Goal: Contribute content: Contribute content

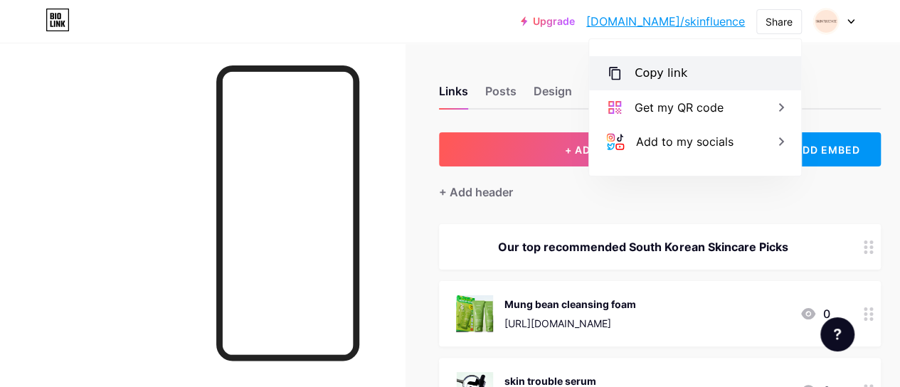
click at [673, 65] on div "Copy link" at bounding box center [660, 73] width 53 height 17
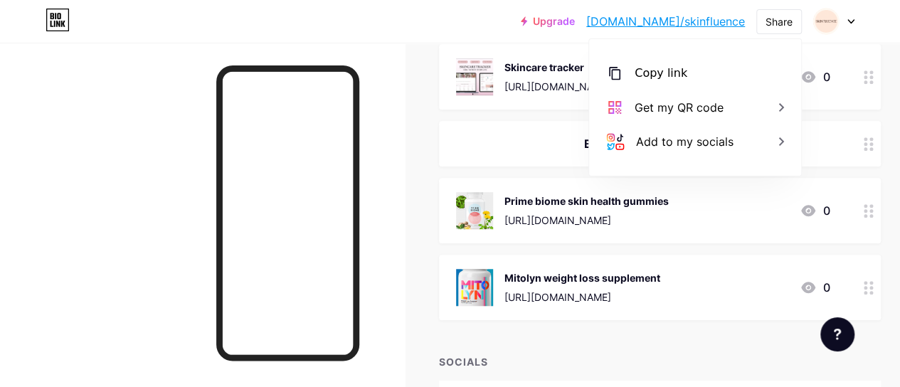
scroll to position [526, 0]
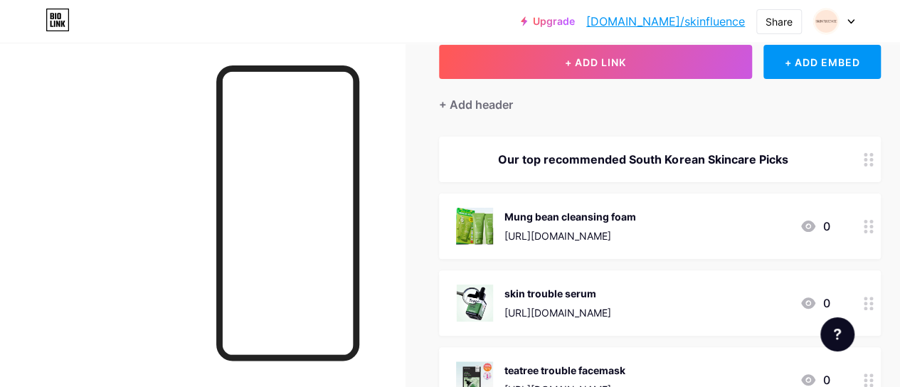
scroll to position [0, 0]
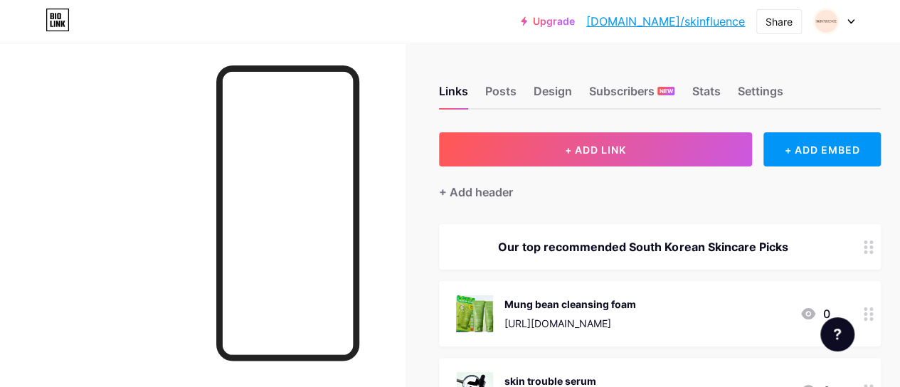
click at [739, 250] on div "Our top recommended South Korean Skincare Picks" at bounding box center [642, 246] width 373 height 17
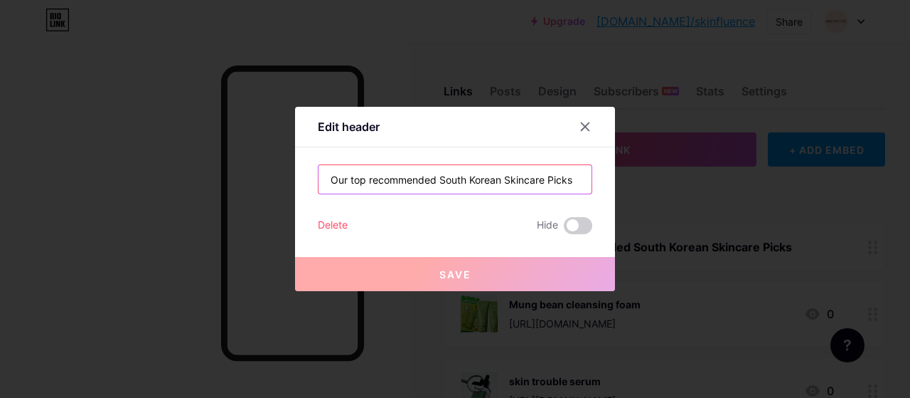
drag, startPoint x: 573, startPoint y: 186, endPoint x: 314, endPoint y: 166, distance: 259.6
click at [319, 166] on input "Our top recommended South Korean Skincare Picks" at bounding box center [455, 179] width 273 height 28
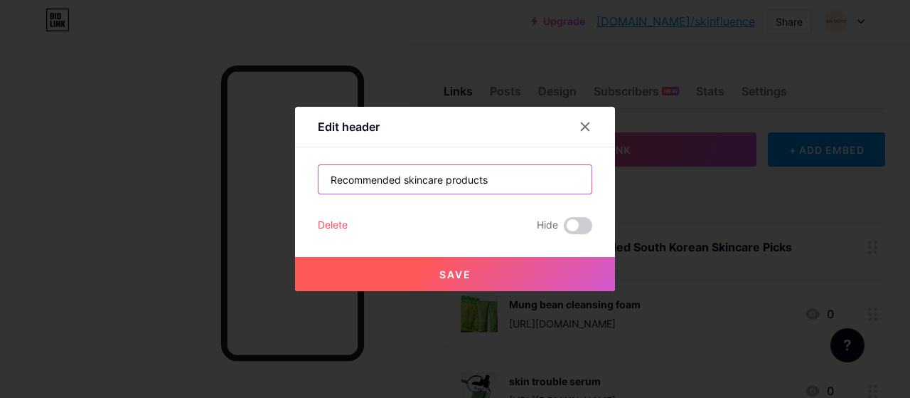
type input "Recommended skincare products"
click at [410, 268] on button "Save" at bounding box center [455, 274] width 320 height 34
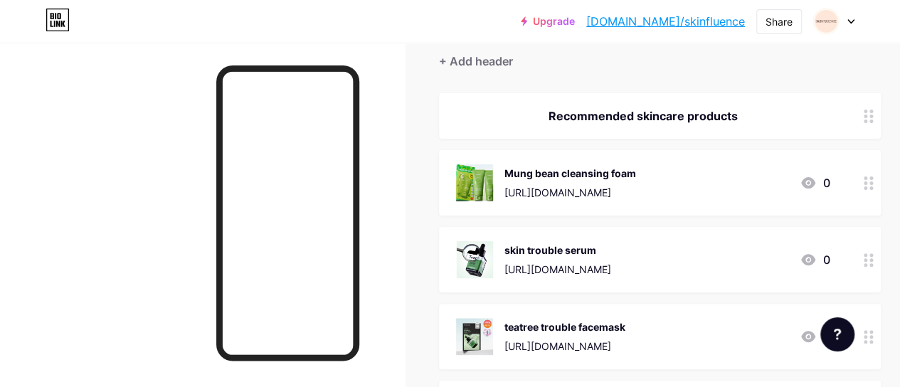
scroll to position [176, 0]
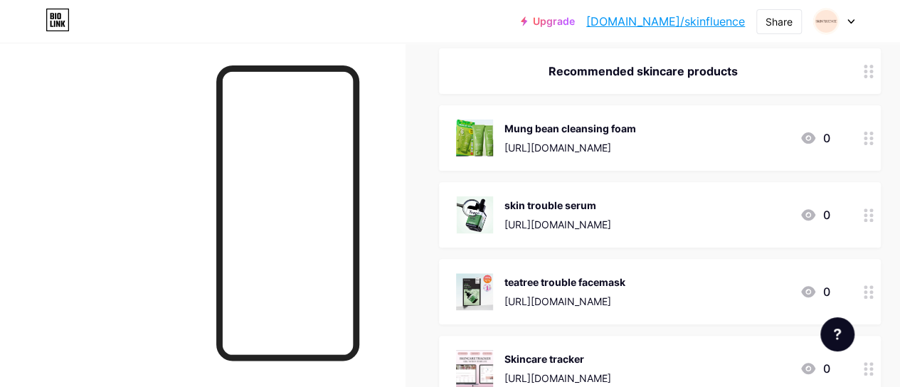
click at [573, 196] on div "skin trouble serum [URL][DOMAIN_NAME]" at bounding box center [557, 214] width 107 height 37
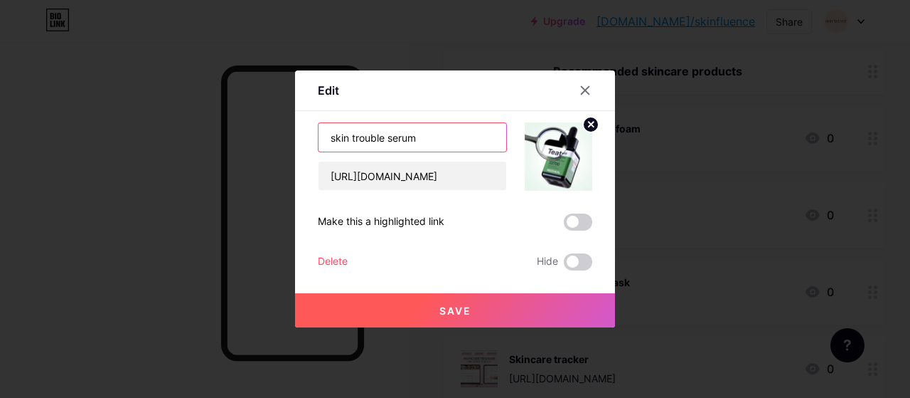
click at [331, 140] on input "skin trouble serum" at bounding box center [413, 137] width 188 height 28
type input "Skin trouble serum"
click at [424, 299] on button "Save" at bounding box center [455, 310] width 320 height 34
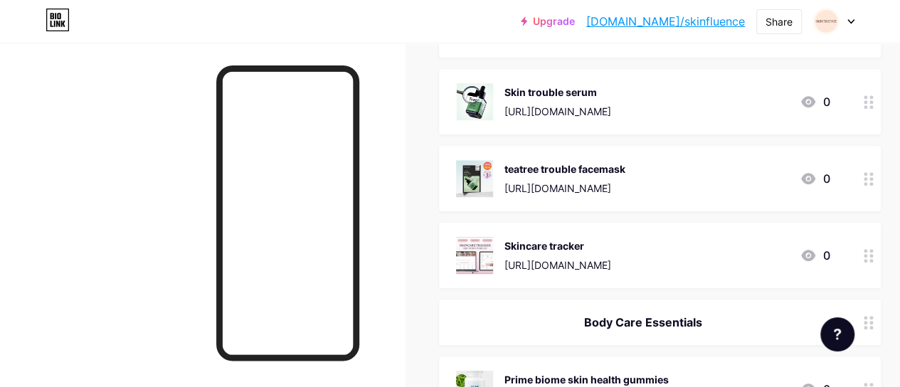
scroll to position [292, 0]
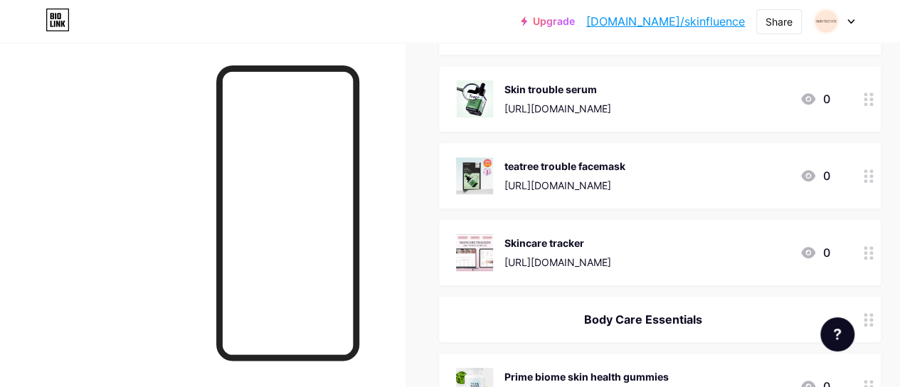
click at [509, 169] on div "teatree trouble facemask" at bounding box center [564, 166] width 121 height 15
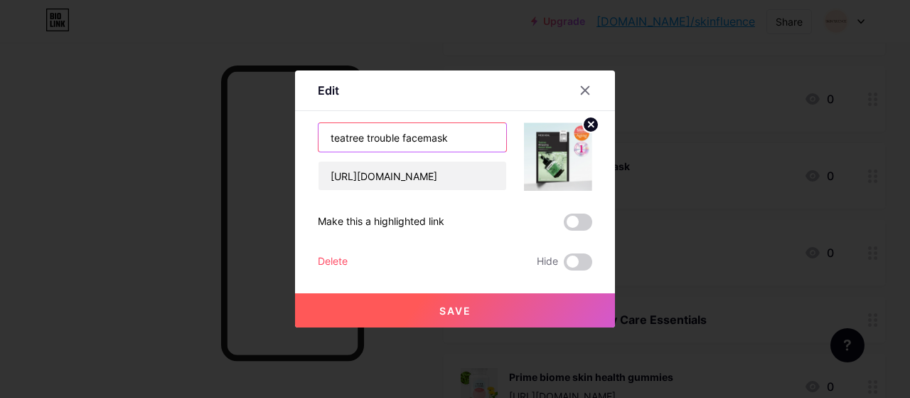
click at [329, 134] on input "teatree trouble facemask" at bounding box center [413, 137] width 188 height 28
type input "Teatree trouble facemask"
click at [455, 320] on button "Save" at bounding box center [455, 310] width 320 height 34
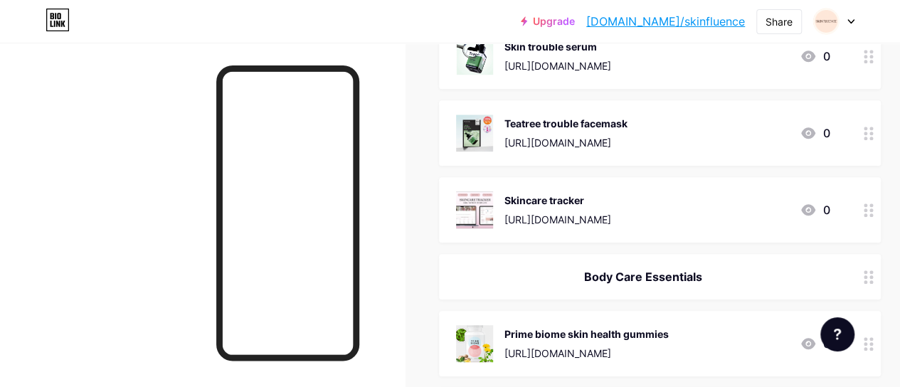
scroll to position [416, 0]
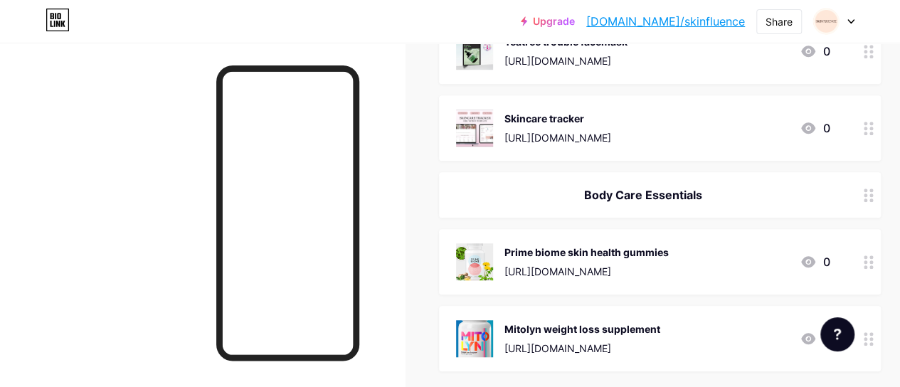
click at [546, 125] on div "Skincare tracker [URL][DOMAIN_NAME]" at bounding box center [557, 128] width 107 height 37
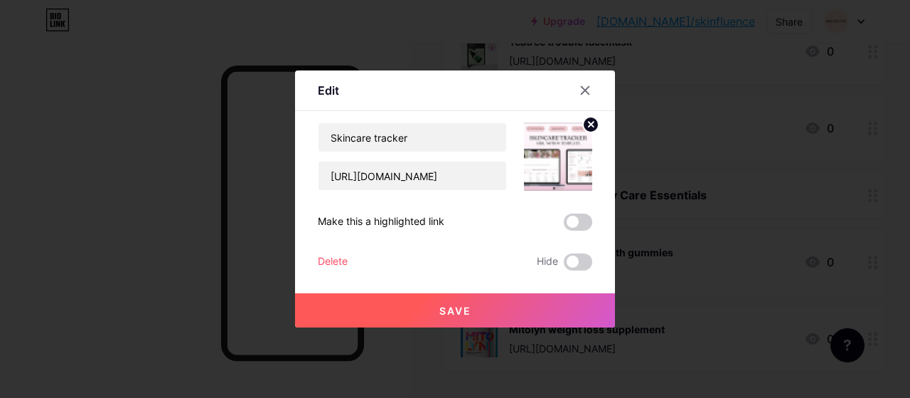
click at [440, 313] on span "Save" at bounding box center [456, 310] width 32 height 12
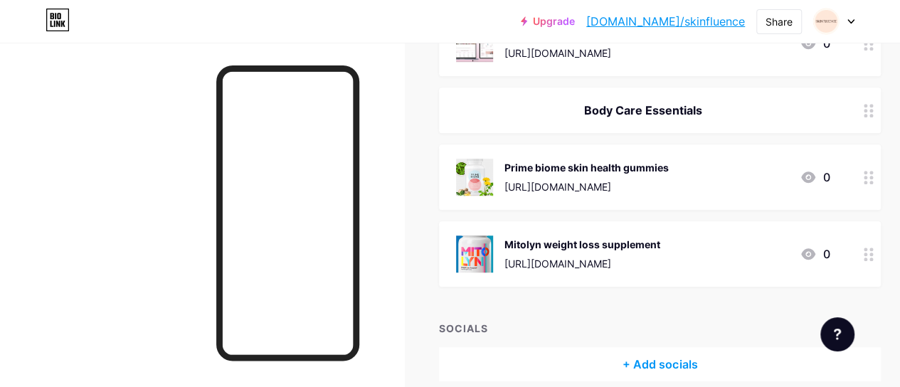
scroll to position [495, 0]
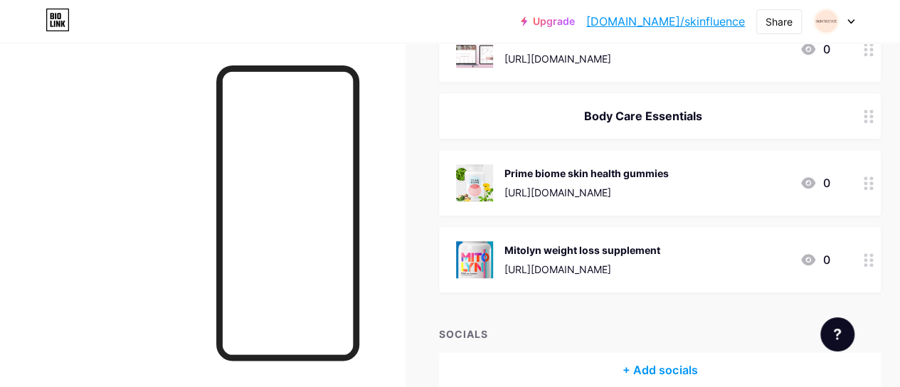
click at [682, 122] on div "Body Care Essentials" at bounding box center [642, 115] width 373 height 17
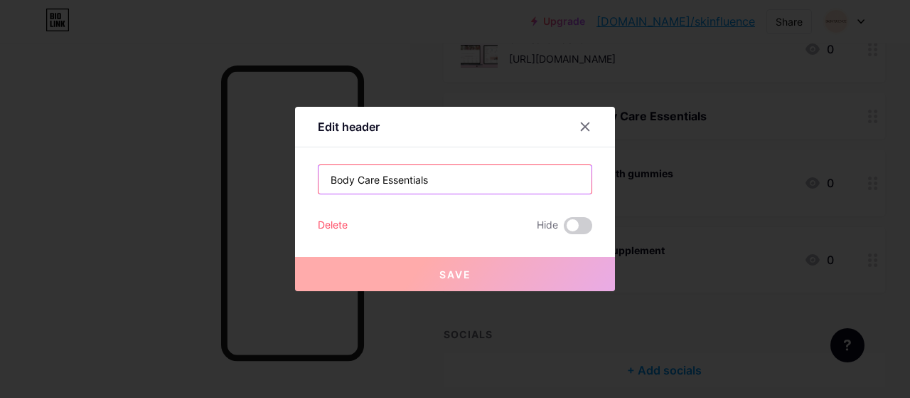
drag, startPoint x: 478, startPoint y: 187, endPoint x: 189, endPoint y: 162, distance: 289.8
click at [189, 162] on div "Edit header Body Care Essentials Delete Hide Save" at bounding box center [455, 199] width 910 height 398
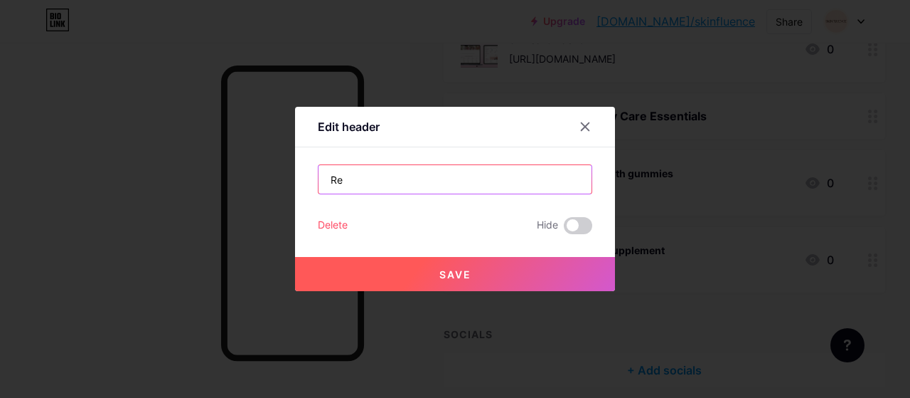
type input "R"
click at [351, 179] on input "Supplments" at bounding box center [455, 179] width 273 height 28
type input "Supplements"
click at [361, 266] on button "Save" at bounding box center [455, 274] width 320 height 34
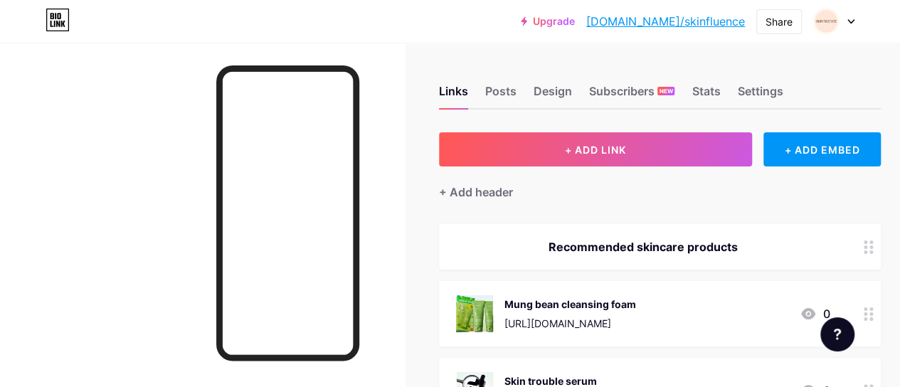
scroll to position [26, 0]
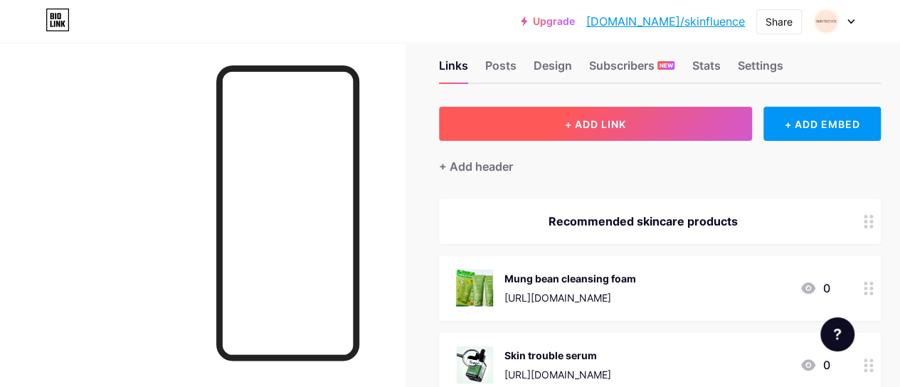
click at [639, 117] on button "+ ADD LINK" at bounding box center [595, 124] width 313 height 34
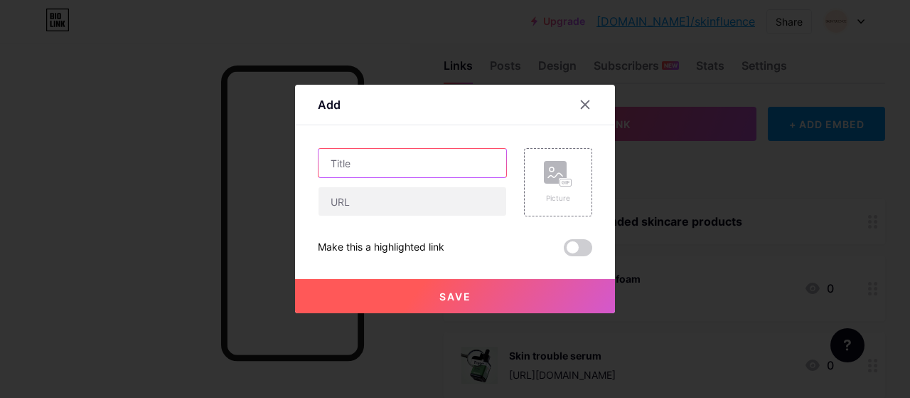
click at [373, 161] on input "text" at bounding box center [413, 163] width 188 height 28
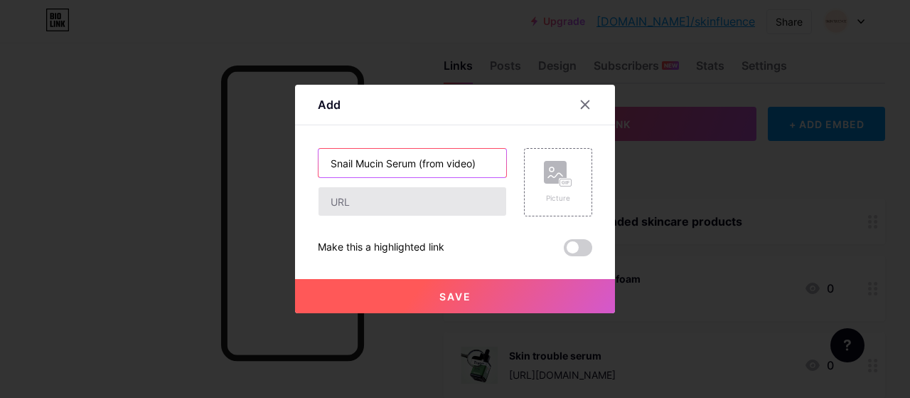
type input "Snail Mucin Serum (from video)"
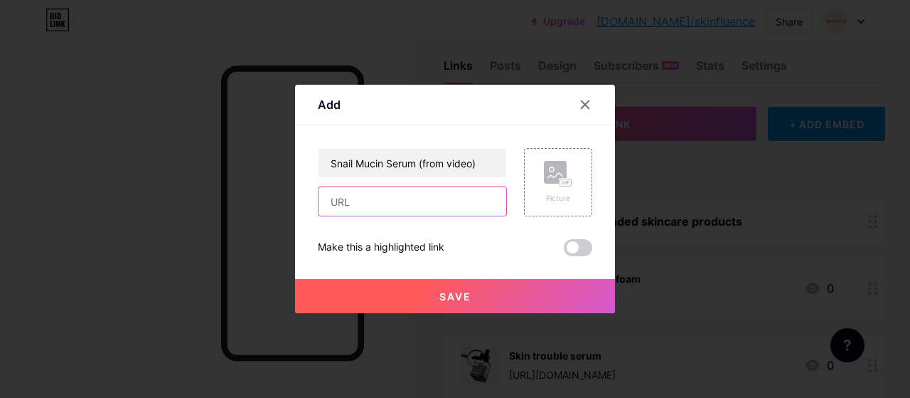
click at [394, 203] on input "text" at bounding box center [413, 201] width 188 height 28
paste input "[URL][DOMAIN_NAME]"
type input "[URL][DOMAIN_NAME]"
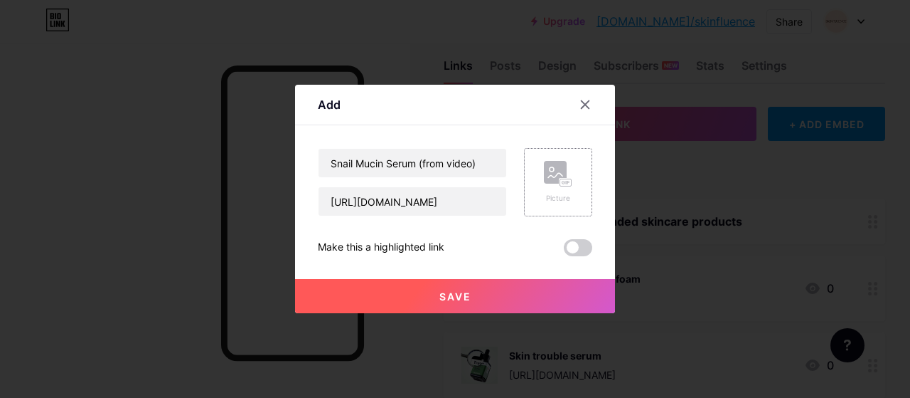
click at [544, 188] on div "Picture" at bounding box center [558, 182] width 28 height 43
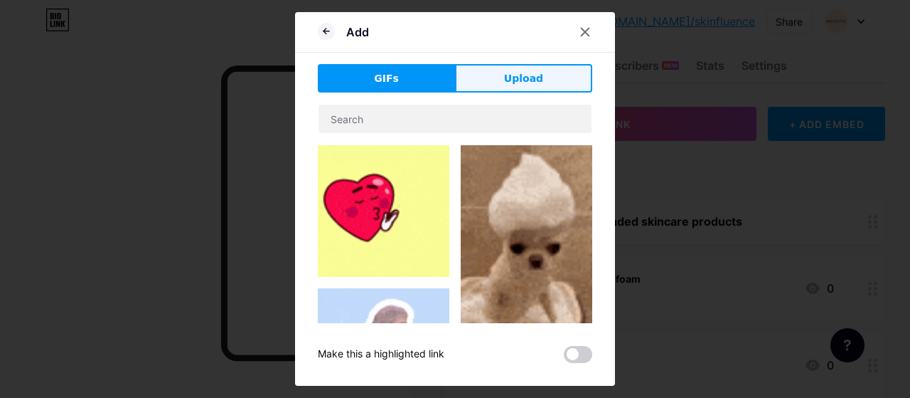
click at [522, 86] on button "Upload" at bounding box center [523, 78] width 137 height 28
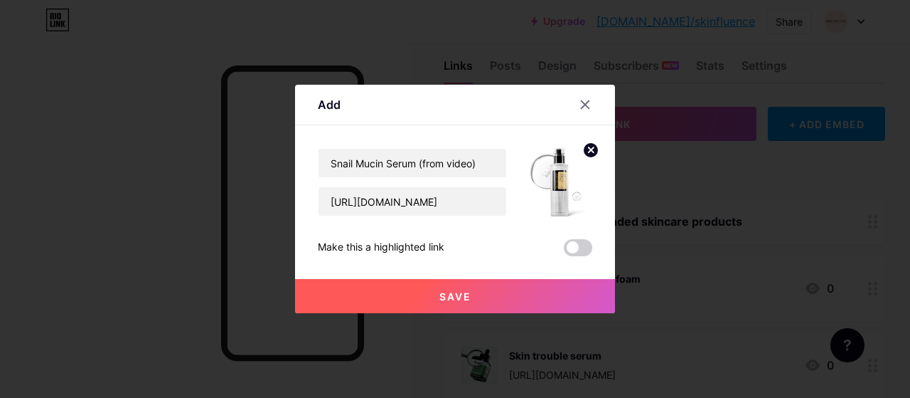
click at [439, 288] on button "Save" at bounding box center [455, 296] width 320 height 34
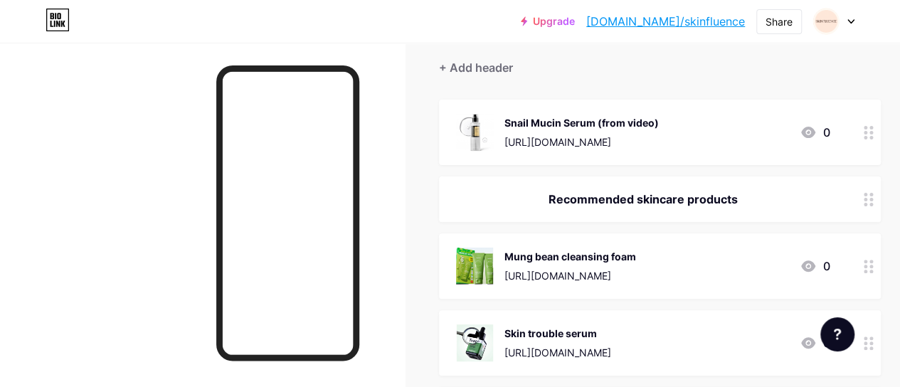
scroll to position [129, 0]
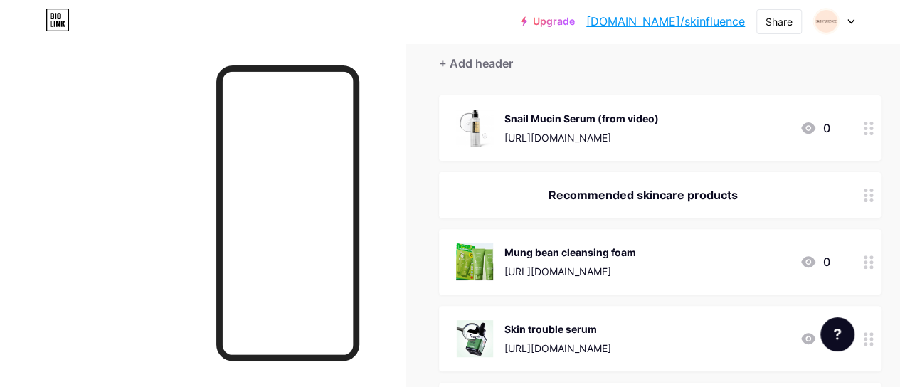
click at [653, 208] on div "Recommended skincare products" at bounding box center [660, 195] width 442 height 46
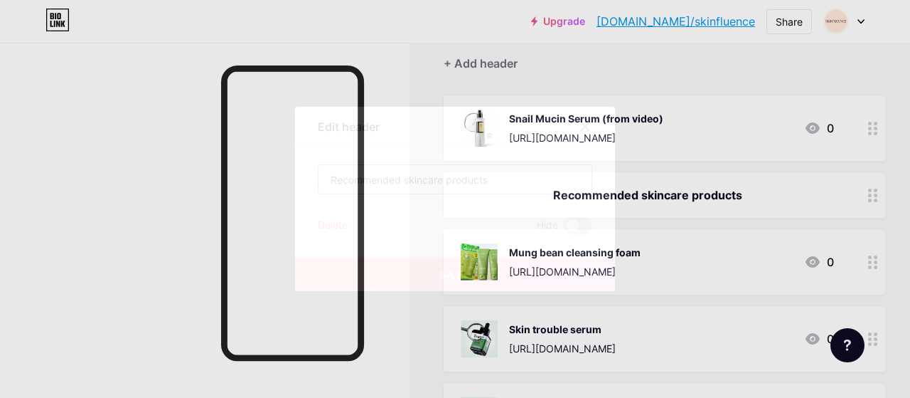
click at [326, 182] on input "Recommended skincare products" at bounding box center [455, 179] width 273 height 28
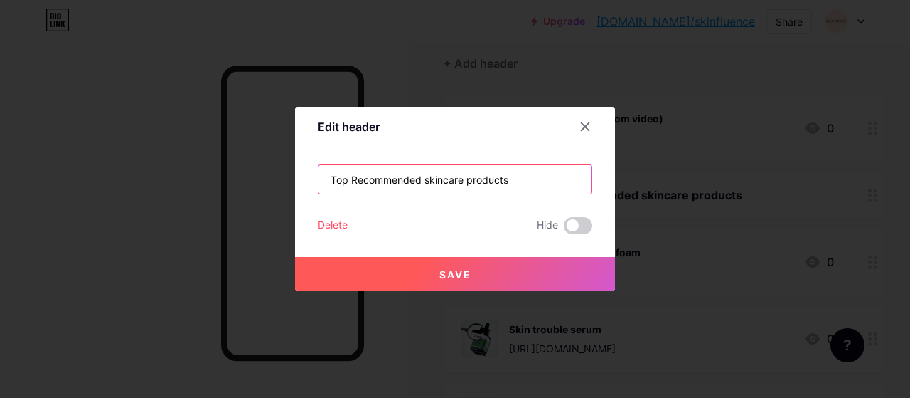
type input "Top Recommended skincare products"
click at [413, 279] on button "Save" at bounding box center [455, 274] width 320 height 34
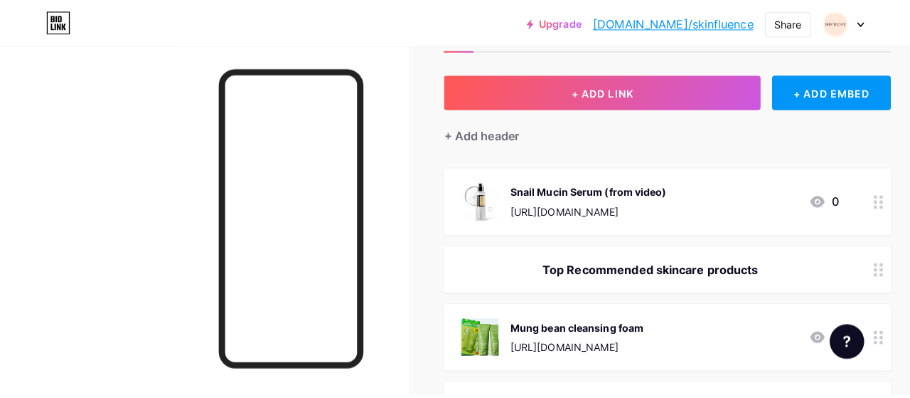
scroll to position [59, 0]
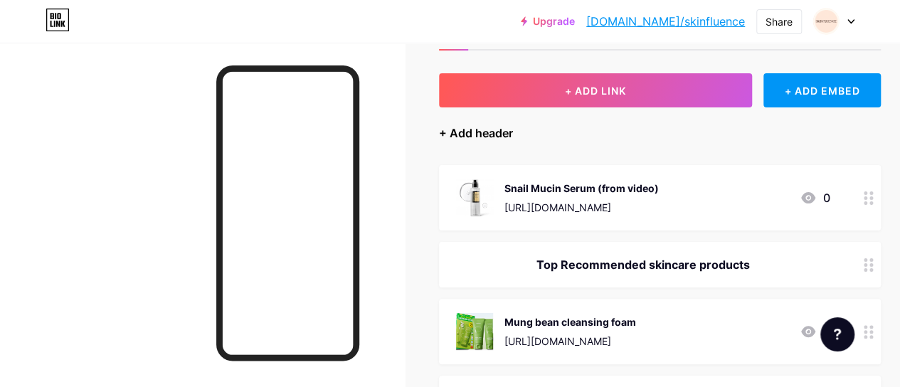
click at [472, 136] on div "+ Add header" at bounding box center [476, 132] width 74 height 17
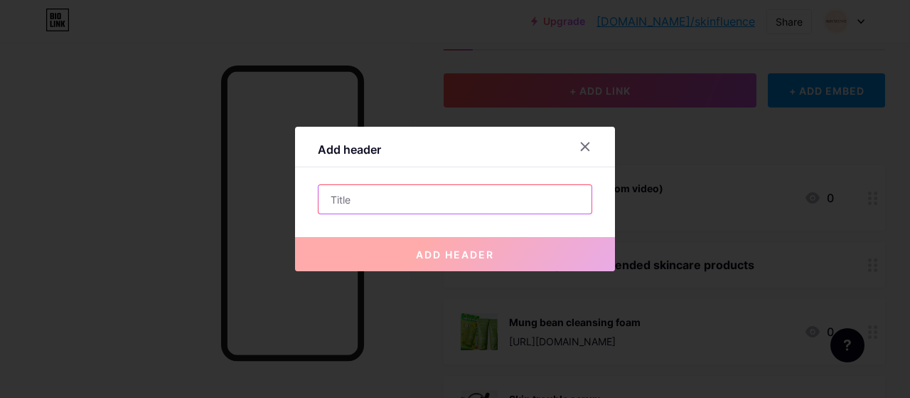
click at [403, 205] on input "text" at bounding box center [455, 199] width 273 height 28
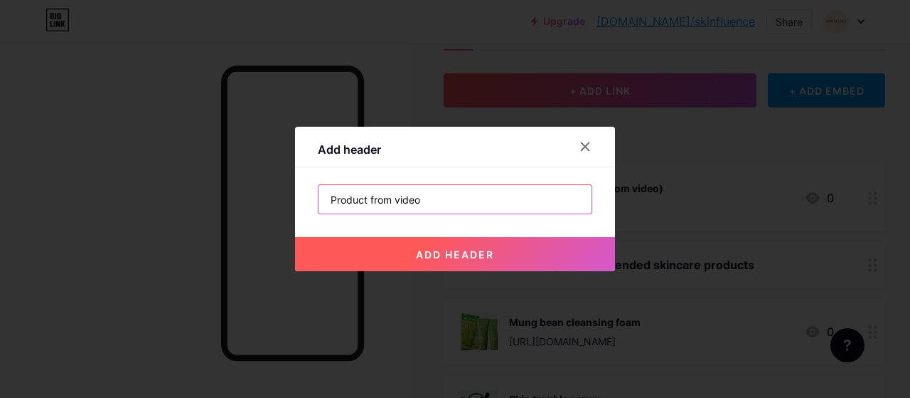
type input "Product from video"
click at [422, 243] on button "add header" at bounding box center [455, 254] width 320 height 34
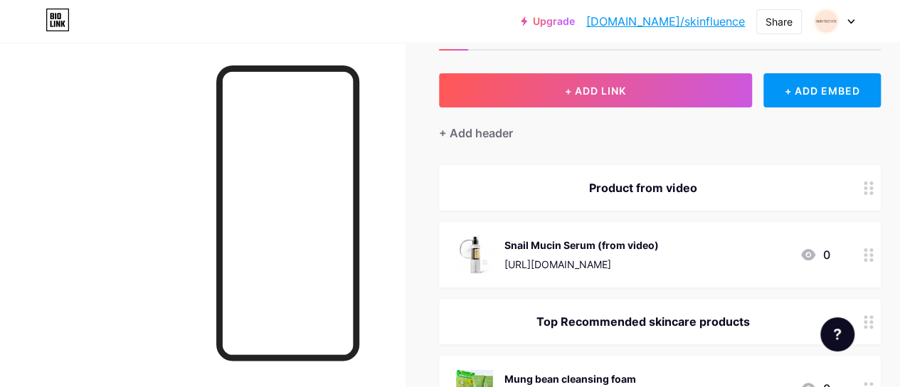
click at [610, 263] on div "[URL][DOMAIN_NAME]" at bounding box center [581, 264] width 154 height 15
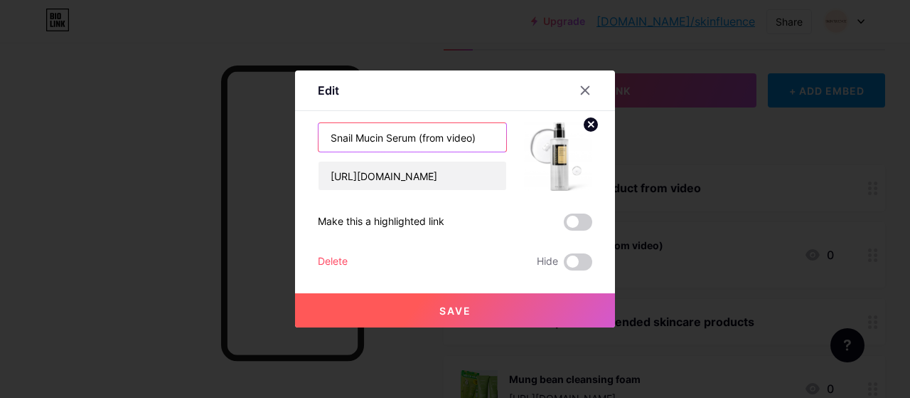
drag, startPoint x: 481, startPoint y: 142, endPoint x: 412, endPoint y: 140, distance: 69.0
click at [412, 140] on input "Snail Mucin Serum (from video)" at bounding box center [413, 137] width 188 height 28
type input "Snail Mucin Serum"
click at [466, 315] on button "Save" at bounding box center [455, 310] width 320 height 34
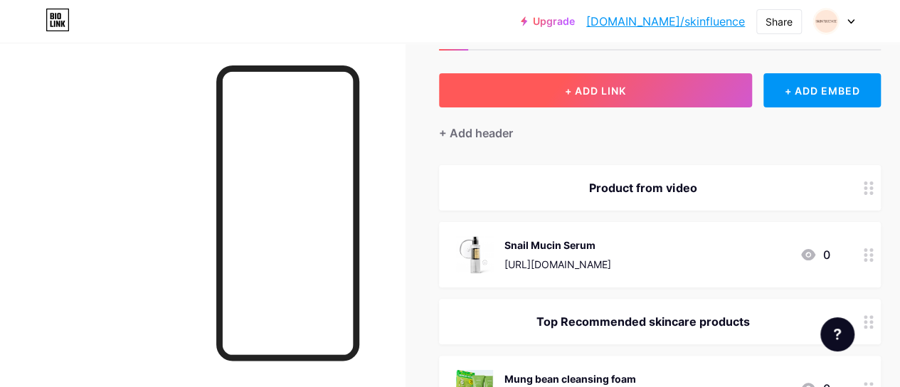
click at [513, 96] on button "+ ADD LINK" at bounding box center [595, 90] width 313 height 34
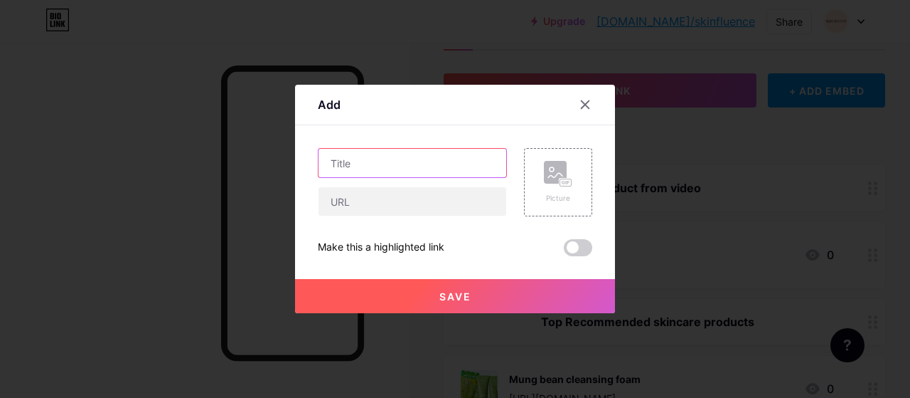
click at [417, 161] on input "text" at bounding box center [413, 163] width 188 height 28
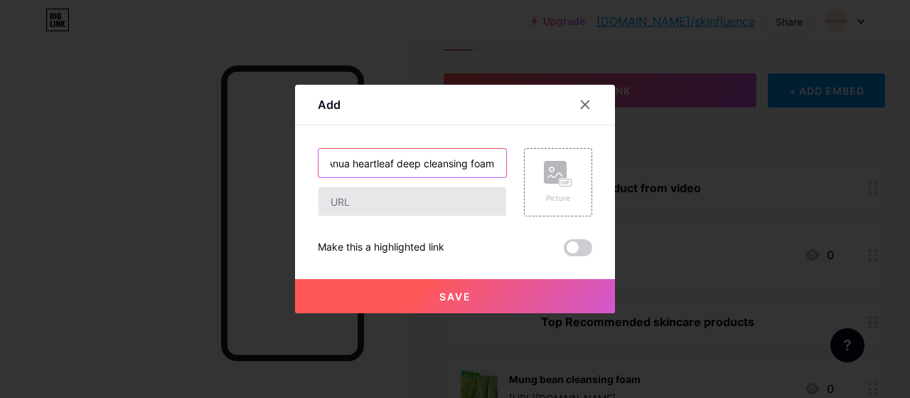
type input "Anua heartleaf deep cleansing foam"
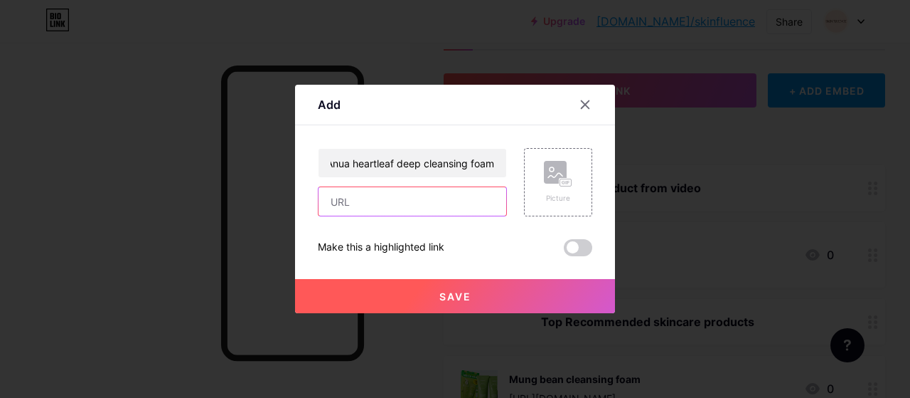
click at [435, 196] on input "text" at bounding box center [413, 201] width 188 height 28
paste input "Find all products and more in our bio!"
type input "Find all products and more in our bio!"
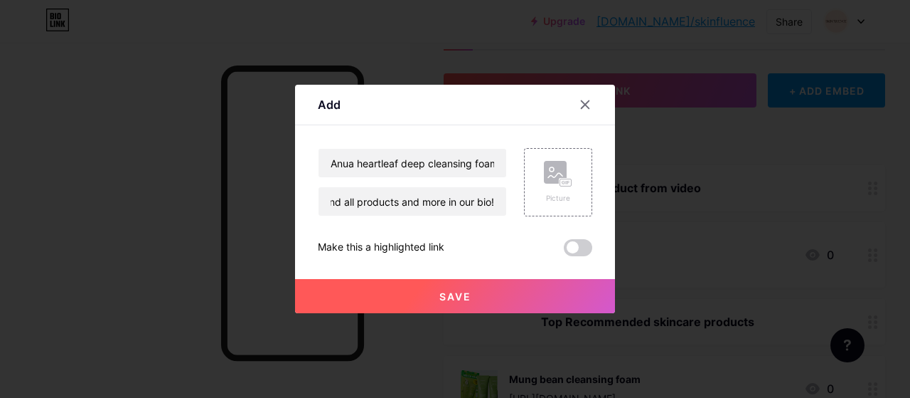
scroll to position [0, 0]
click at [561, 184] on rect at bounding box center [565, 182] width 11 height 7
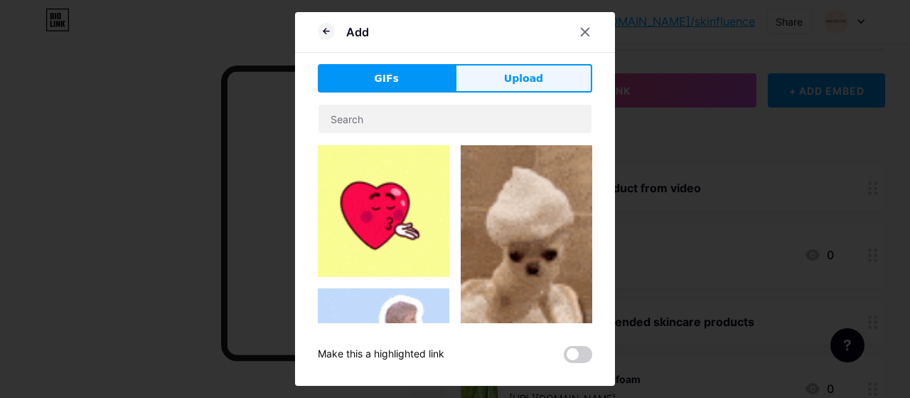
click at [514, 85] on span "Upload" at bounding box center [523, 78] width 39 height 15
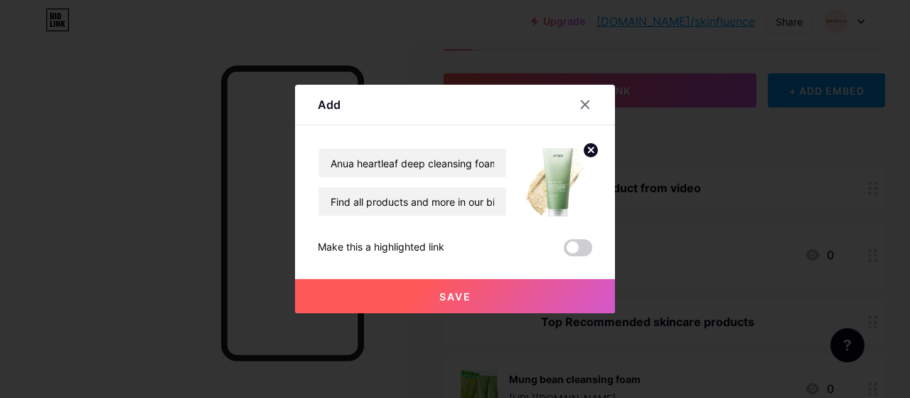
click at [460, 297] on span "Save" at bounding box center [456, 296] width 32 height 12
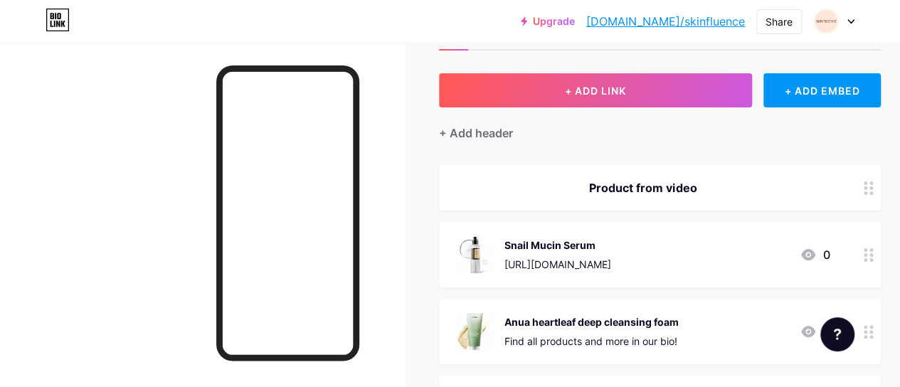
click at [716, 336] on div "Anua heartleaf deep cleansing foam Find all products and more in our bio! 0" at bounding box center [642, 331] width 373 height 37
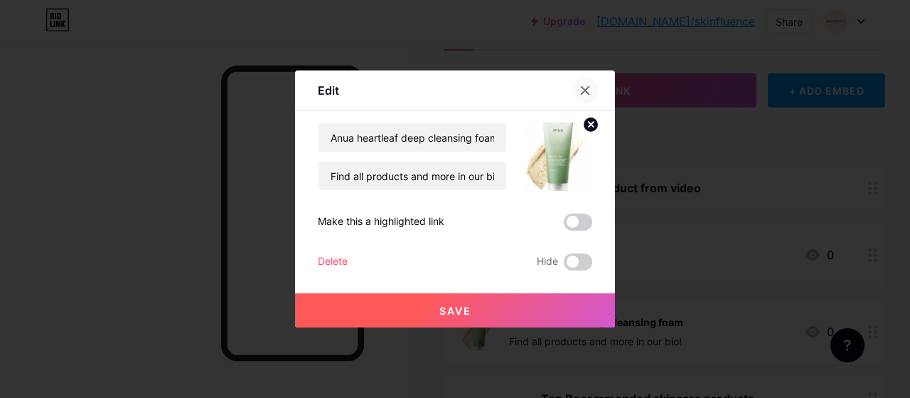
click at [579, 97] on div at bounding box center [586, 91] width 26 height 26
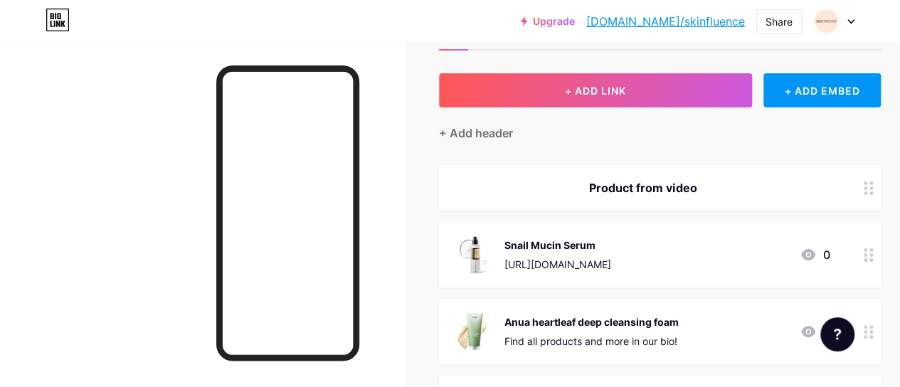
click at [663, 334] on div "Find all products and more in our bio!" at bounding box center [591, 341] width 174 height 15
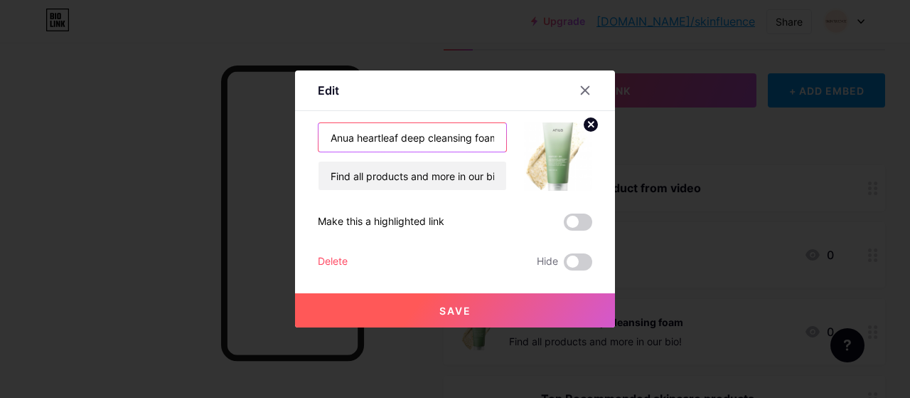
click at [471, 137] on input "Anua heartleaf deep cleansing foam" at bounding box center [413, 137] width 188 height 28
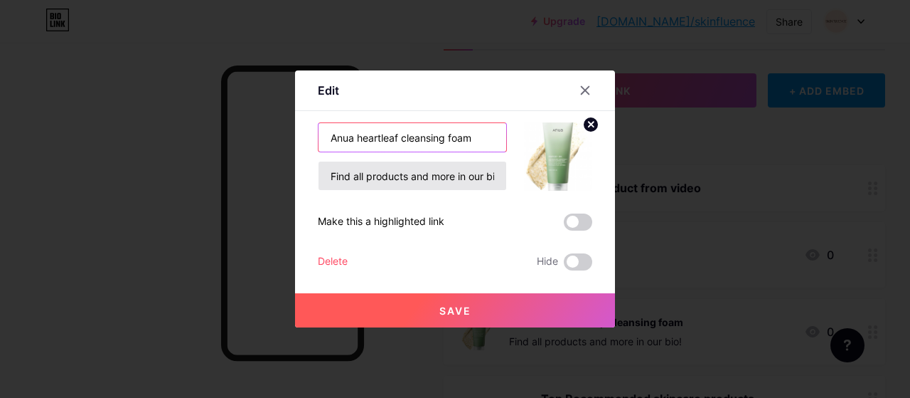
type input "Anua heartleaf cleansing foam"
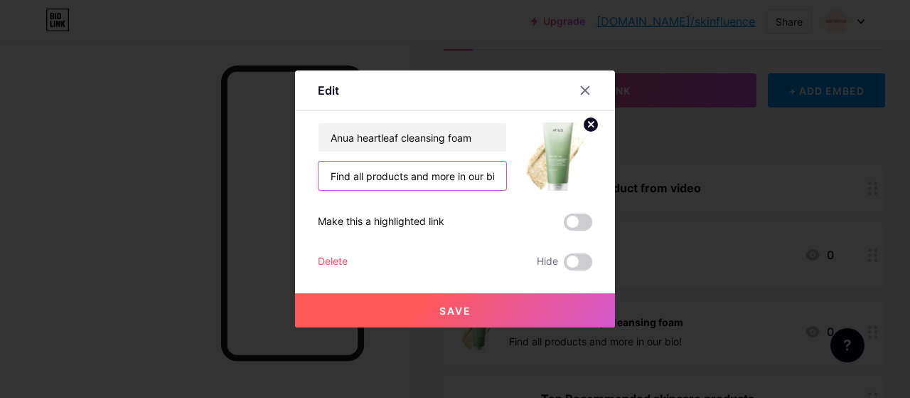
click at [472, 181] on input "Find all products and more in our bio!" at bounding box center [413, 175] width 188 height 28
drag, startPoint x: 324, startPoint y: 180, endPoint x: 603, endPoint y: 184, distance: 278.8
click at [603, 184] on div "Edit Content YouTube Play YouTube video without leaving your page. ADD Vimeo Pl…" at bounding box center [455, 198] width 320 height 257
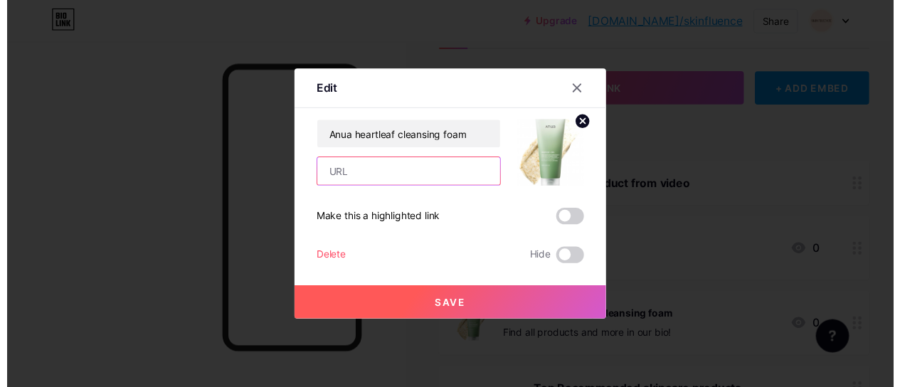
scroll to position [0, 0]
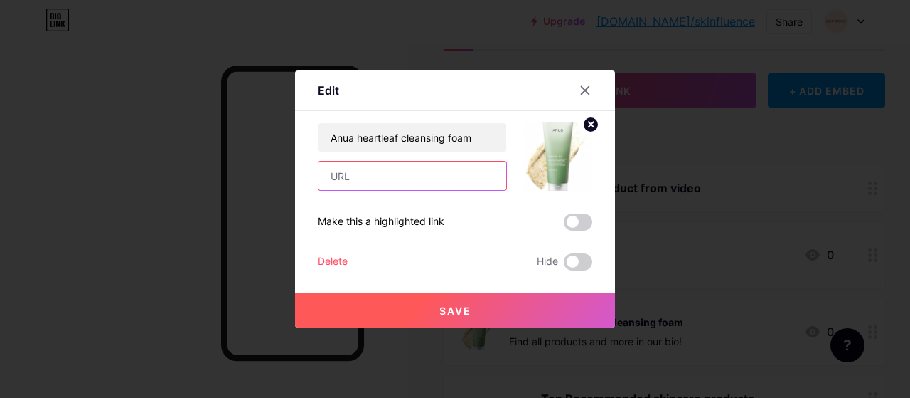
paste input "[URL][DOMAIN_NAME]"
type input "[URL][DOMAIN_NAME]"
click at [394, 295] on button "Save" at bounding box center [455, 310] width 320 height 34
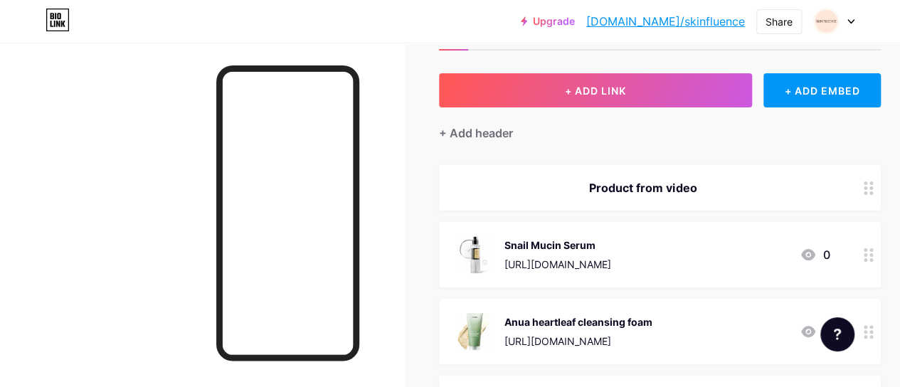
click at [710, 200] on div "Product from video" at bounding box center [660, 188] width 442 height 46
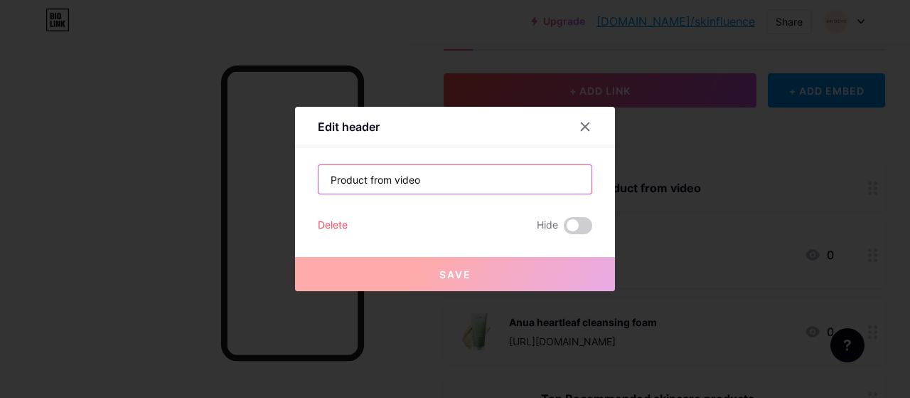
click at [363, 177] on input "Product from video" at bounding box center [455, 179] width 273 height 28
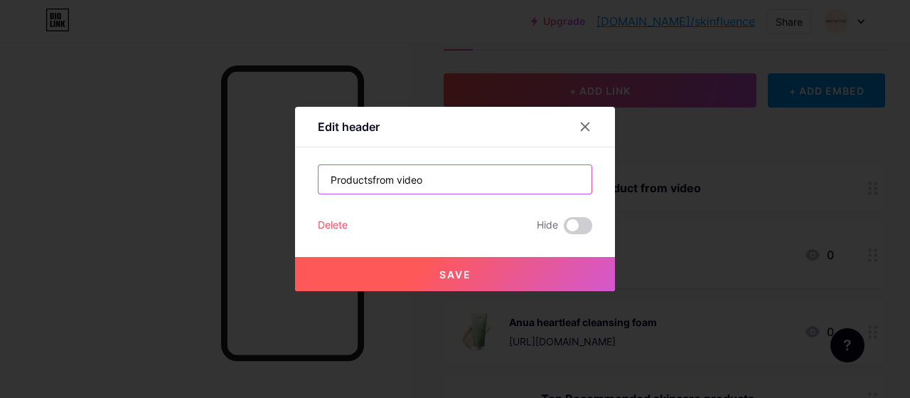
type input "Productsfrom video"
click at [400, 271] on button "Save" at bounding box center [455, 274] width 320 height 34
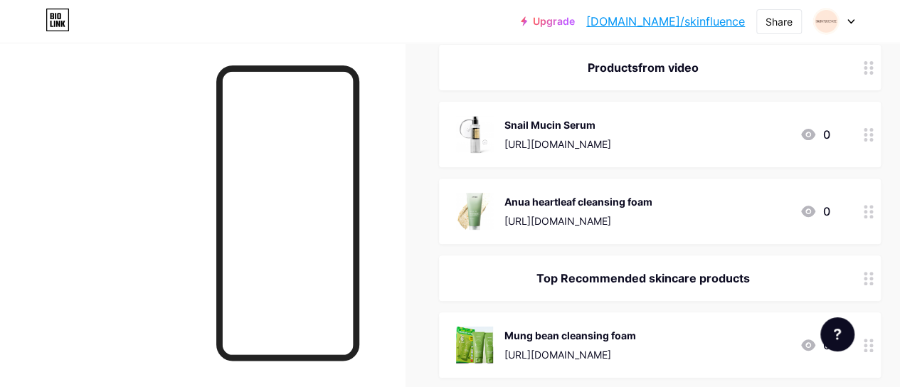
scroll to position [191, 0]
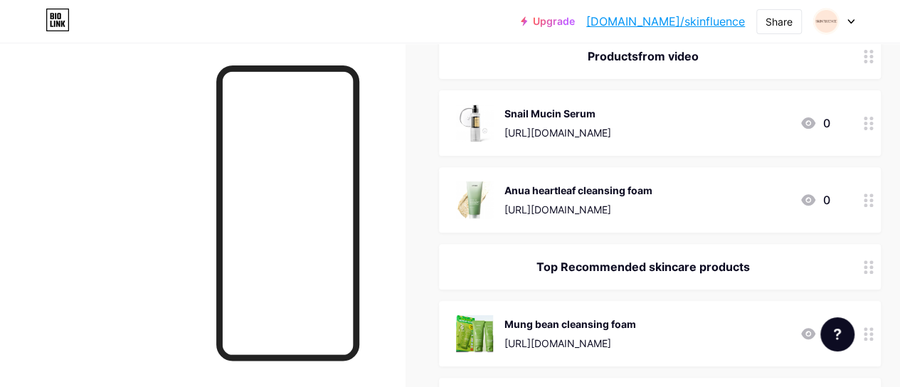
click at [634, 268] on div "Top Recommended skincare products" at bounding box center [642, 266] width 373 height 17
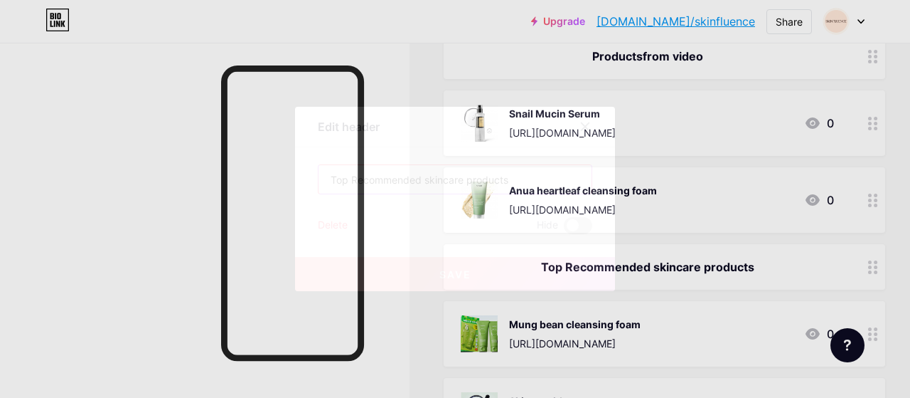
click at [420, 174] on input "Top Recommended skincare products" at bounding box center [455, 179] width 273 height 28
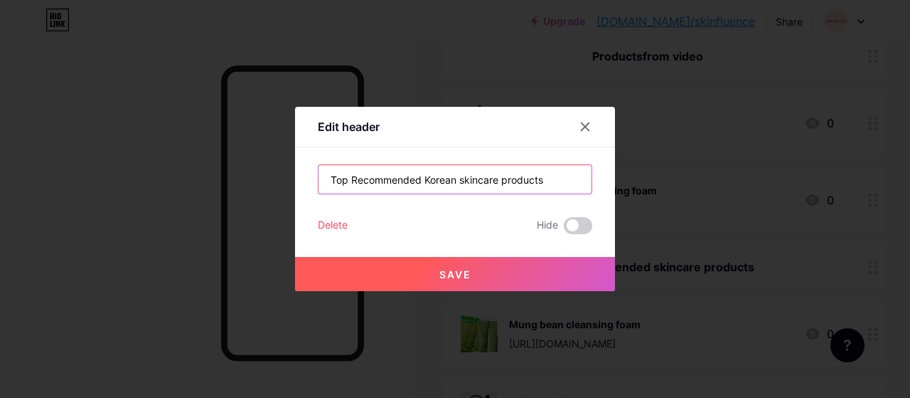
type input "Top Recommended Korean skincare products"
click at [440, 268] on span "Save" at bounding box center [456, 274] width 32 height 12
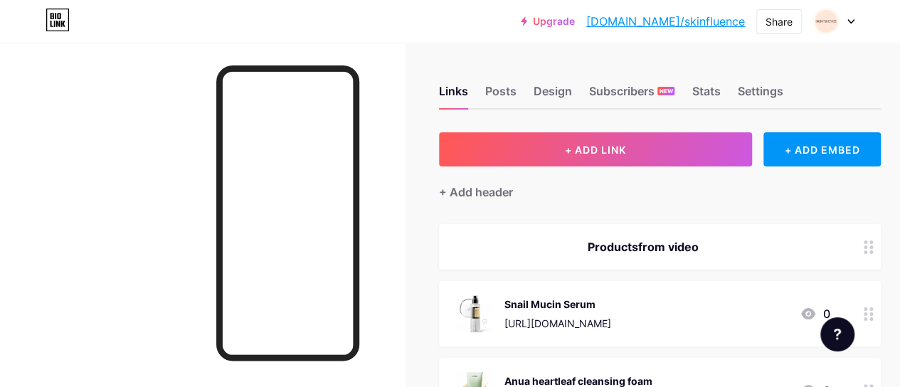
scroll to position [44, 0]
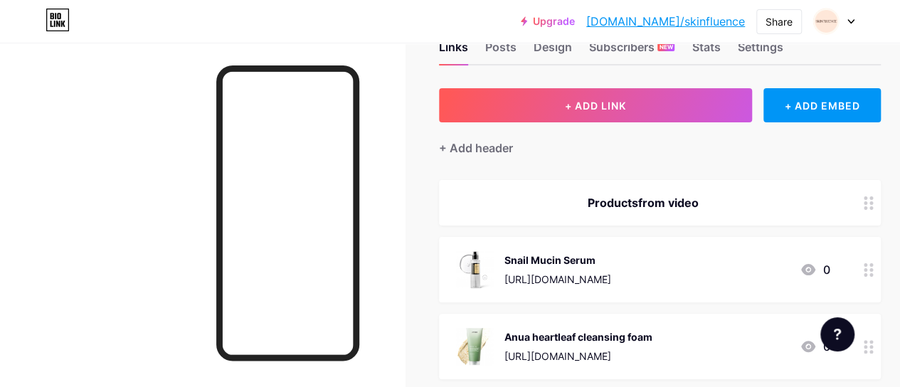
click at [652, 204] on div "Productsfrom video" at bounding box center [642, 202] width 373 height 17
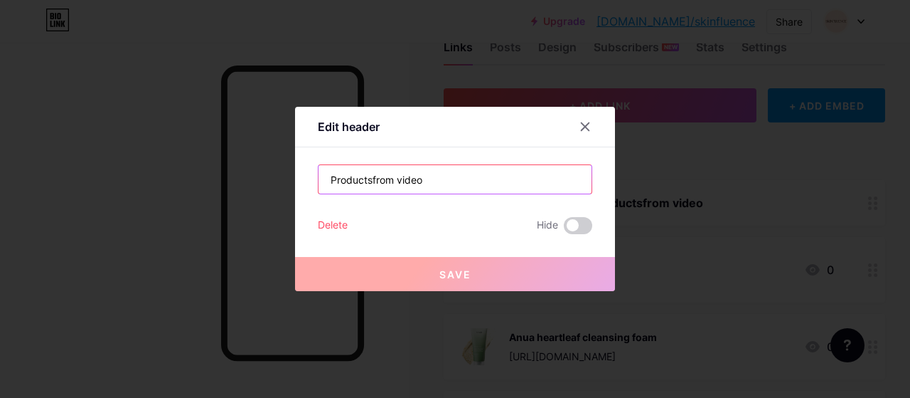
click at [368, 178] on input "Productsfrom video" at bounding box center [455, 179] width 273 height 28
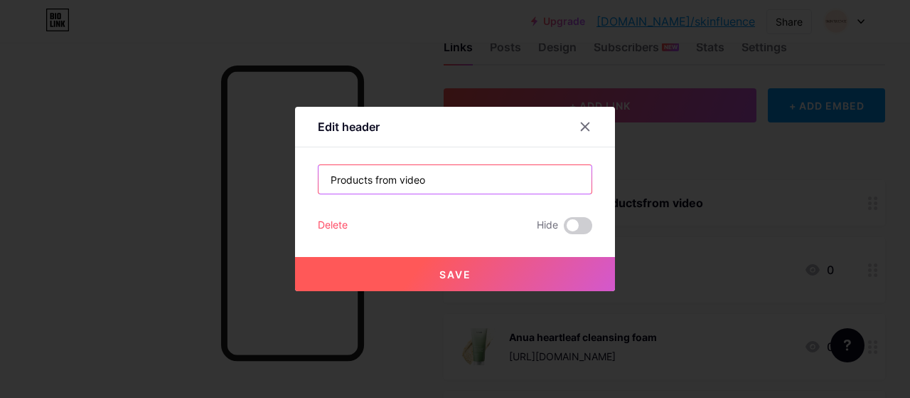
type input "Products from video"
click at [440, 284] on button "Save" at bounding box center [455, 274] width 320 height 34
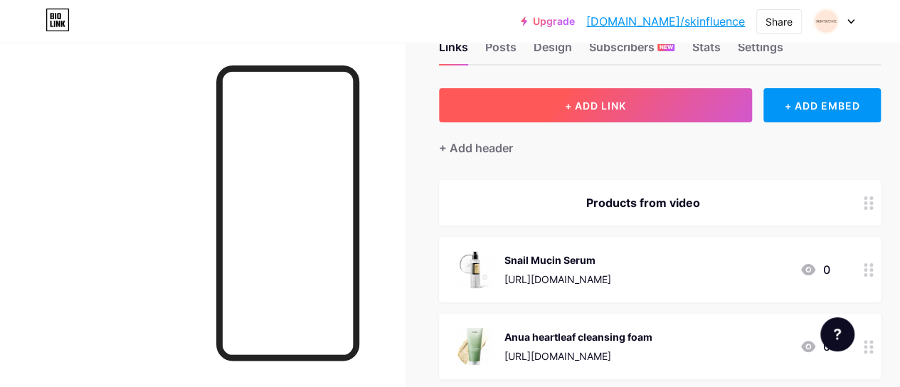
click at [584, 108] on span "+ ADD LINK" at bounding box center [595, 106] width 61 height 12
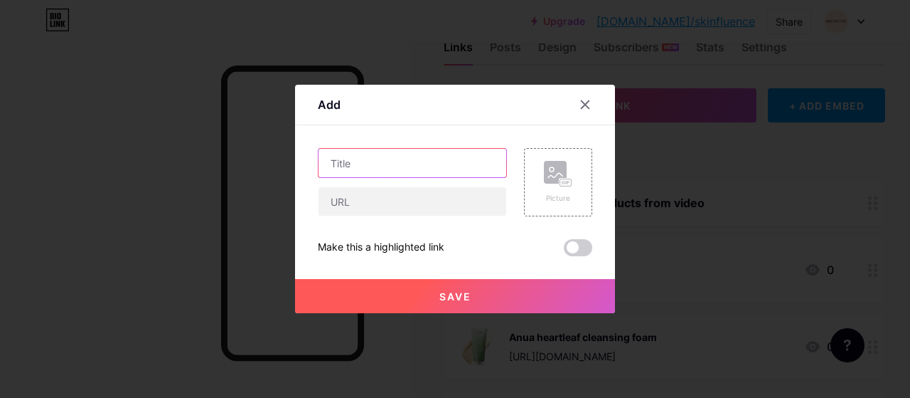
click at [422, 164] on input "text" at bounding box center [413, 163] width 188 height 28
type input "A"
type input "T"
type input "Tooner soothing mask"
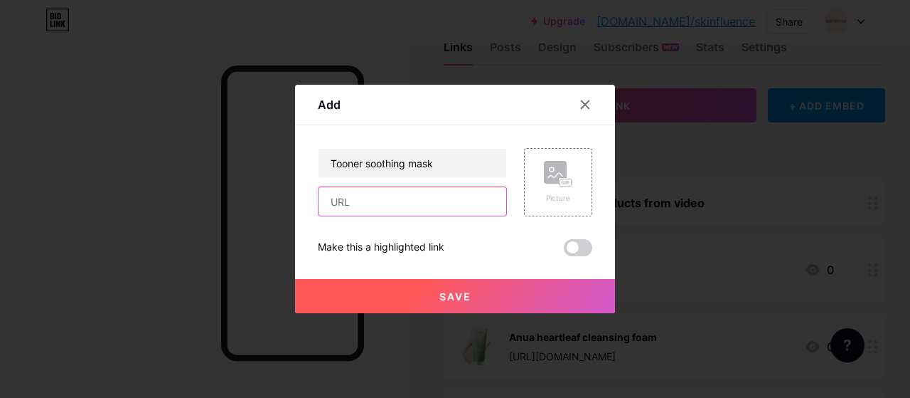
click at [380, 210] on input "text" at bounding box center [413, 201] width 188 height 28
paste input "[URL][DOMAIN_NAME]"
type input "[URL][DOMAIN_NAME]"
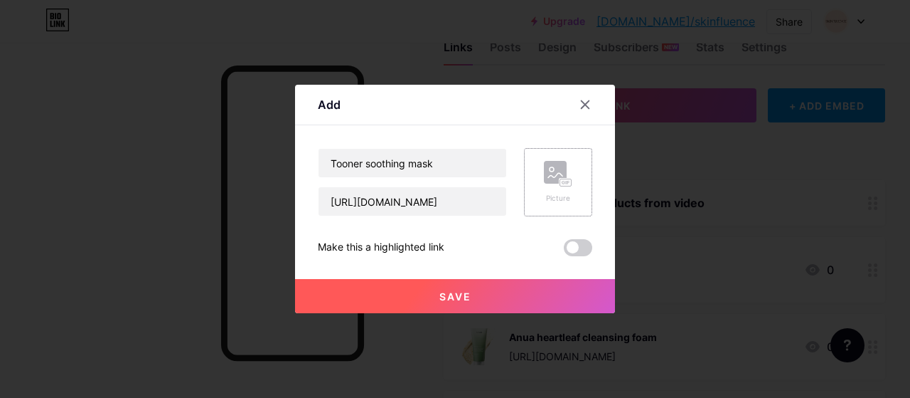
click at [557, 162] on rect at bounding box center [555, 172] width 23 height 23
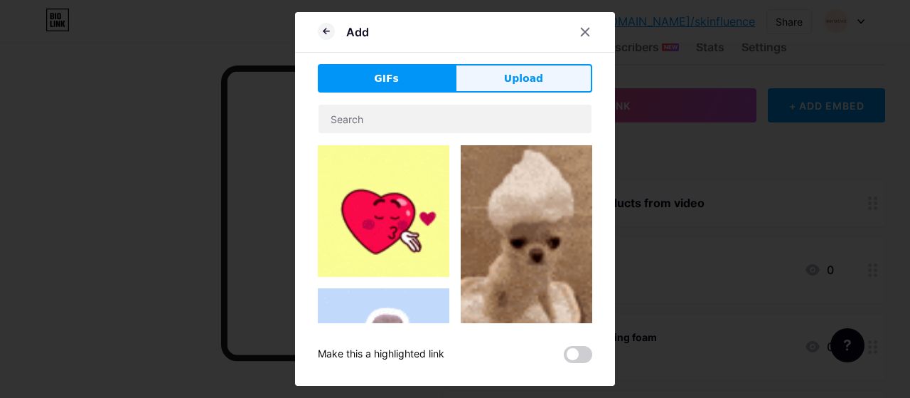
click at [511, 80] on span "Upload" at bounding box center [523, 78] width 39 height 15
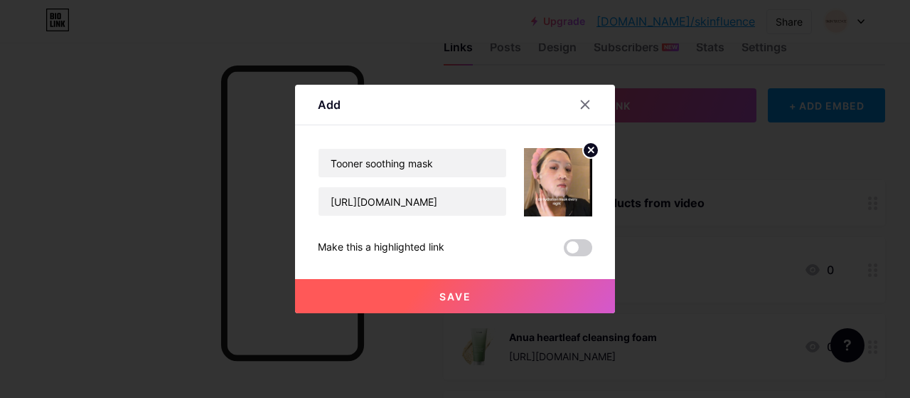
click at [531, 287] on button "Save" at bounding box center [455, 296] width 320 height 34
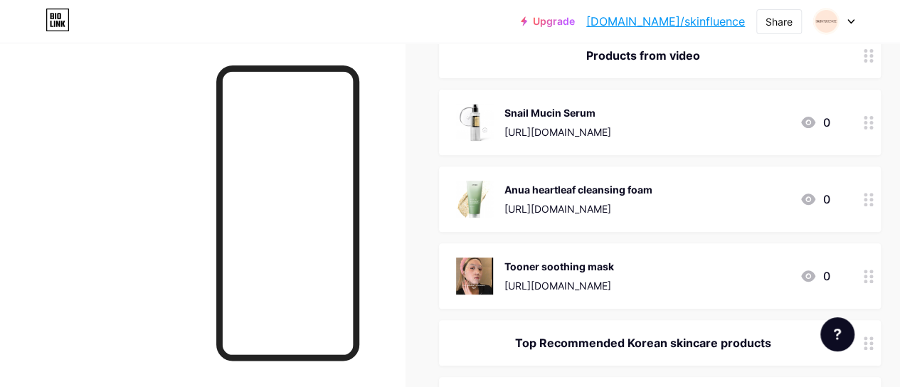
scroll to position [193, 0]
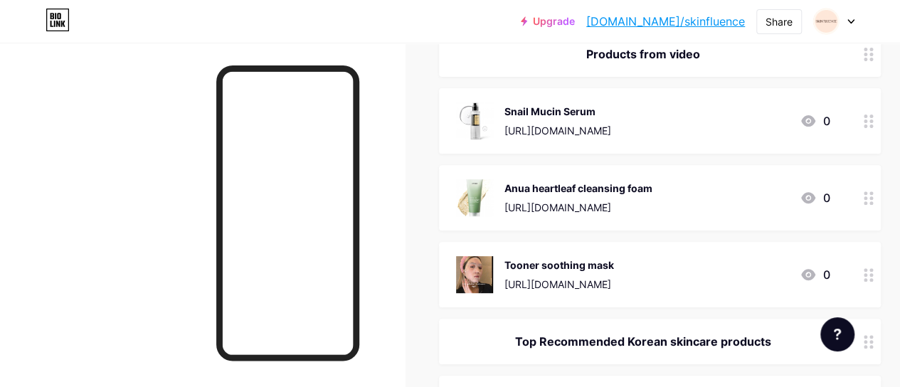
click at [691, 284] on div "Tooner soothing mask [URL][DOMAIN_NAME] 0" at bounding box center [642, 274] width 373 height 37
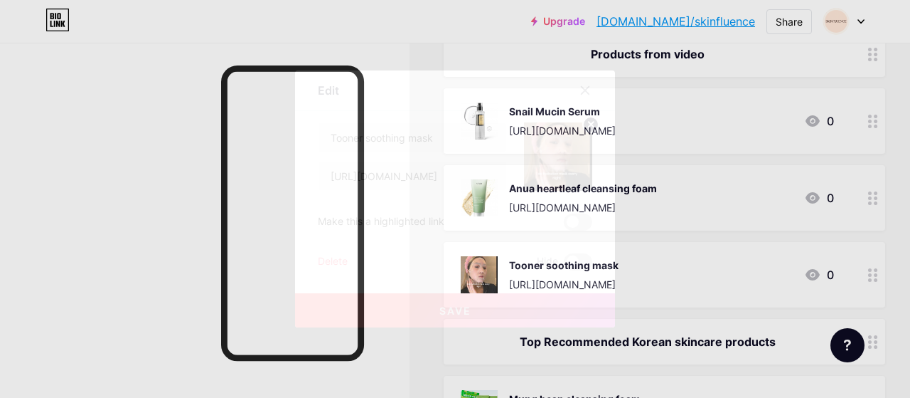
click at [583, 126] on circle at bounding box center [591, 125] width 16 height 16
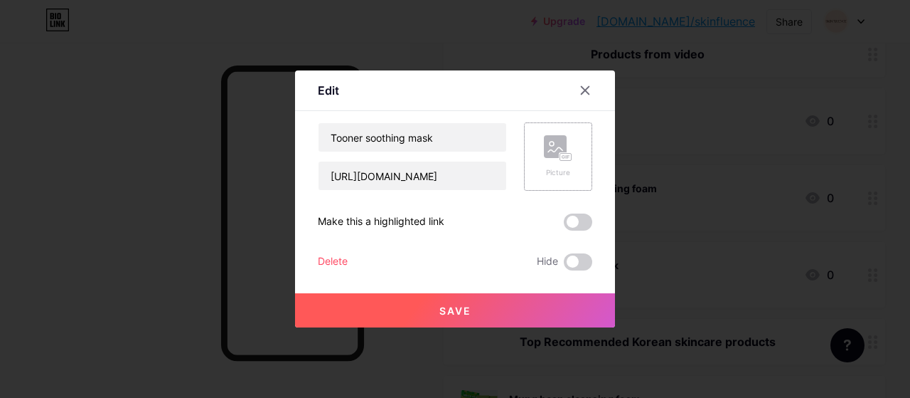
click at [555, 162] on div "Picture" at bounding box center [558, 156] width 28 height 43
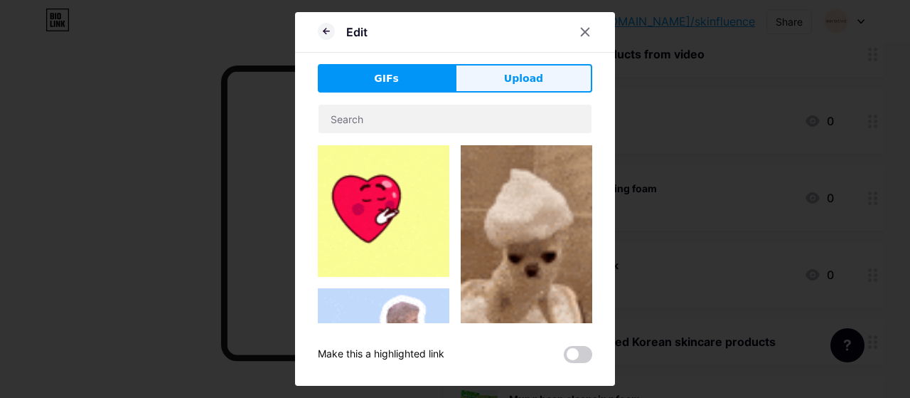
click at [532, 87] on button "Upload" at bounding box center [523, 78] width 137 height 28
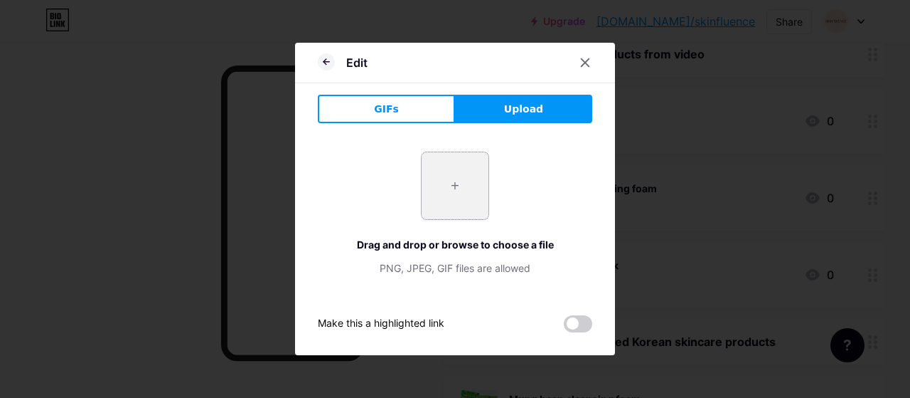
click at [450, 197] on input "file" at bounding box center [455, 185] width 67 height 67
type input "C:\fakepath\mask.PNG"
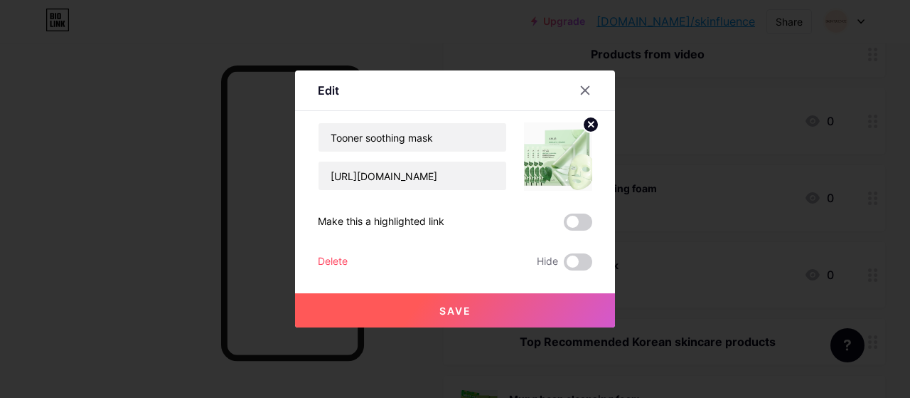
click at [467, 295] on button "Save" at bounding box center [455, 310] width 320 height 34
